Goal: Transaction & Acquisition: Book appointment/travel/reservation

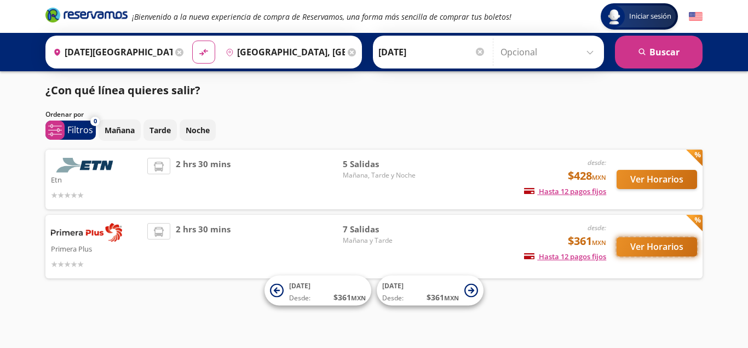
click at [659, 245] on button "Ver Horarios" at bounding box center [657, 246] width 80 height 19
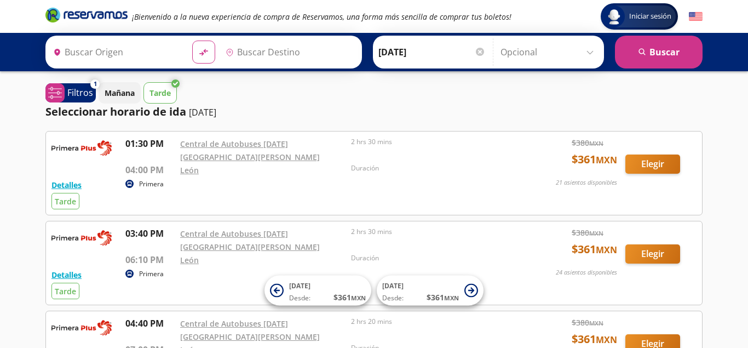
type input "[DATE][GEOGRAPHIC_DATA][PERSON_NAME], [GEOGRAPHIC_DATA]"
click at [322, 50] on input "[GEOGRAPHIC_DATA], [GEOGRAPHIC_DATA]" at bounding box center [283, 51] width 124 height 27
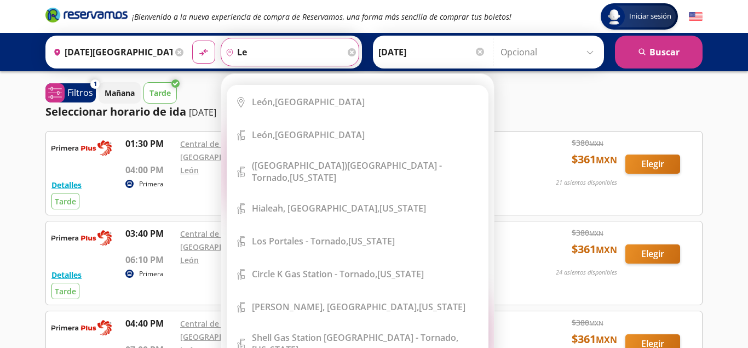
type input "l"
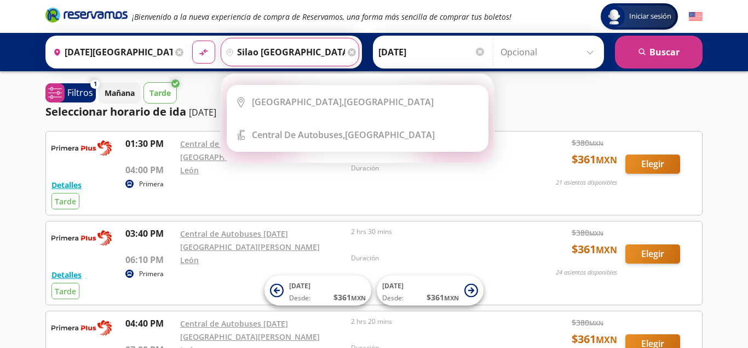
click at [192, 41] on button "material-symbols:compare-arrows-rounded" at bounding box center [203, 52] width 23 height 23
click at [252, 56] on input "silao [GEOGRAPHIC_DATA]" at bounding box center [283, 51] width 124 height 27
type input "silao, [GEOGRAPHIC_DATA]"
click at [440, 188] on div "Detalles Primera Tarde 01:30 PM Central de Autobuses [DATE][GEOGRAPHIC_DATA][PE…" at bounding box center [373, 173] width 645 height 72
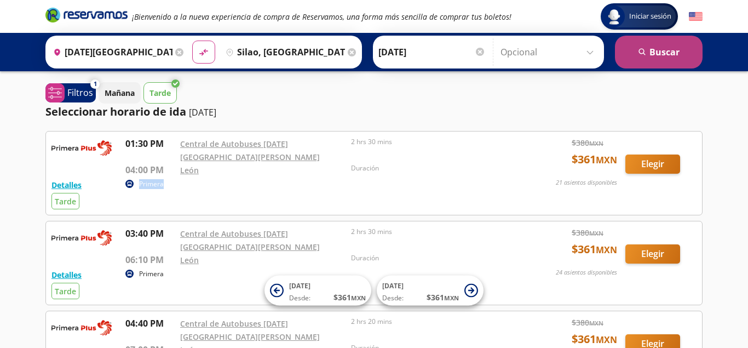
click at [659, 53] on button "search [GEOGRAPHIC_DATA]" at bounding box center [659, 52] width 88 height 33
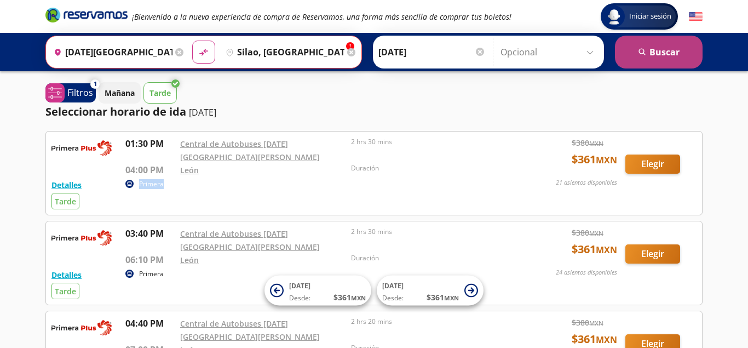
click at [659, 53] on button "search [GEOGRAPHIC_DATA]" at bounding box center [659, 52] width 88 height 33
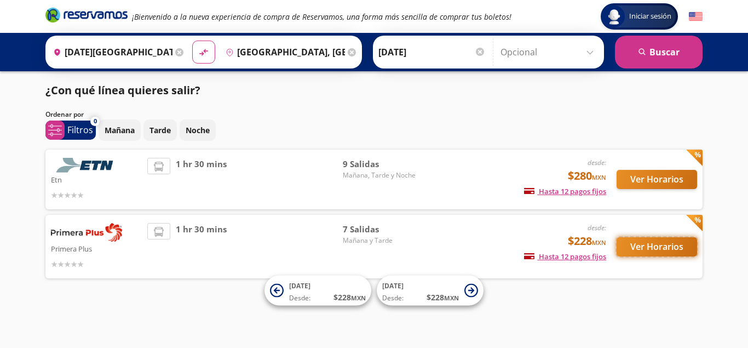
click at [657, 246] on button "Ver Horarios" at bounding box center [657, 246] width 80 height 19
